Goal: Task Accomplishment & Management: Manage account settings

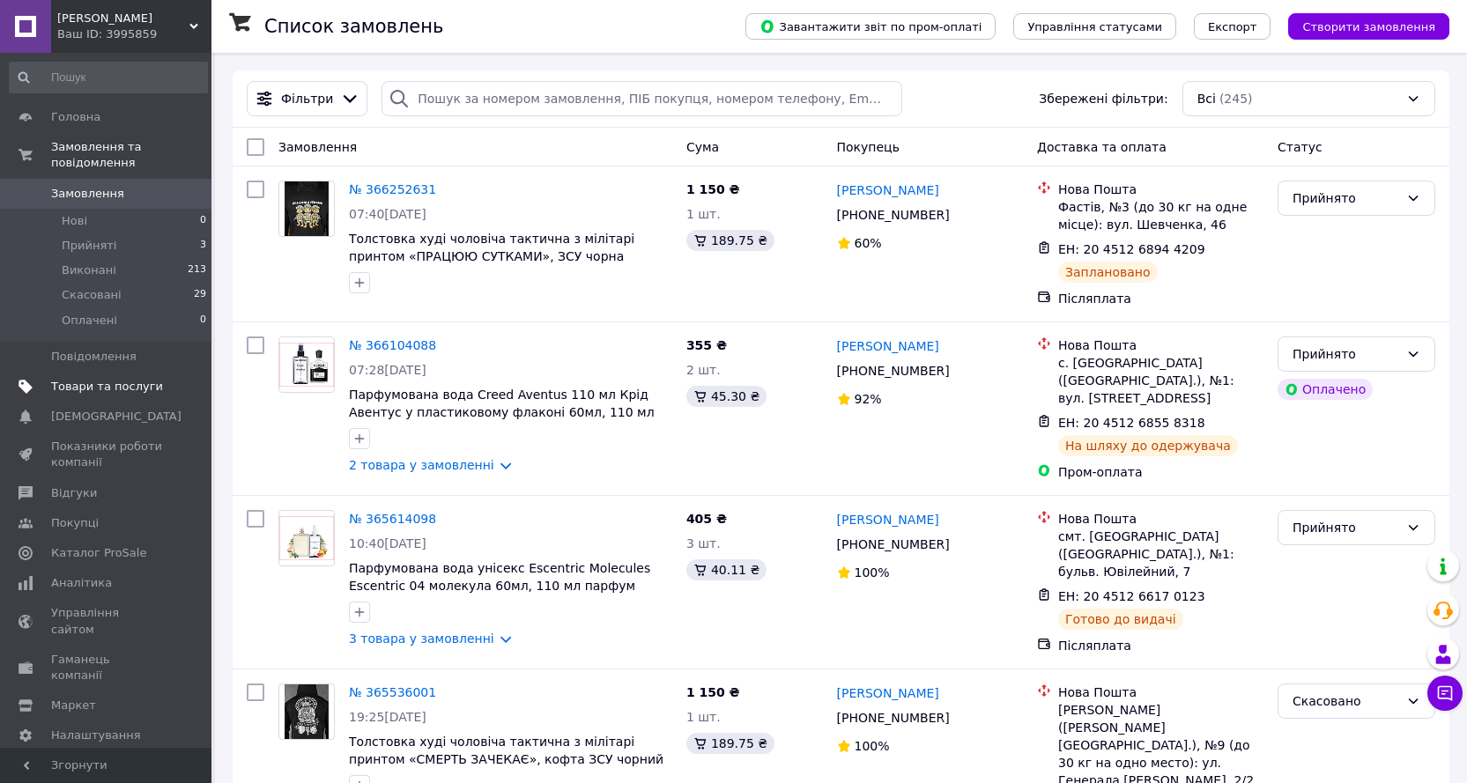
click at [115, 379] on span "Товари та послуги" at bounding box center [107, 387] width 112 height 16
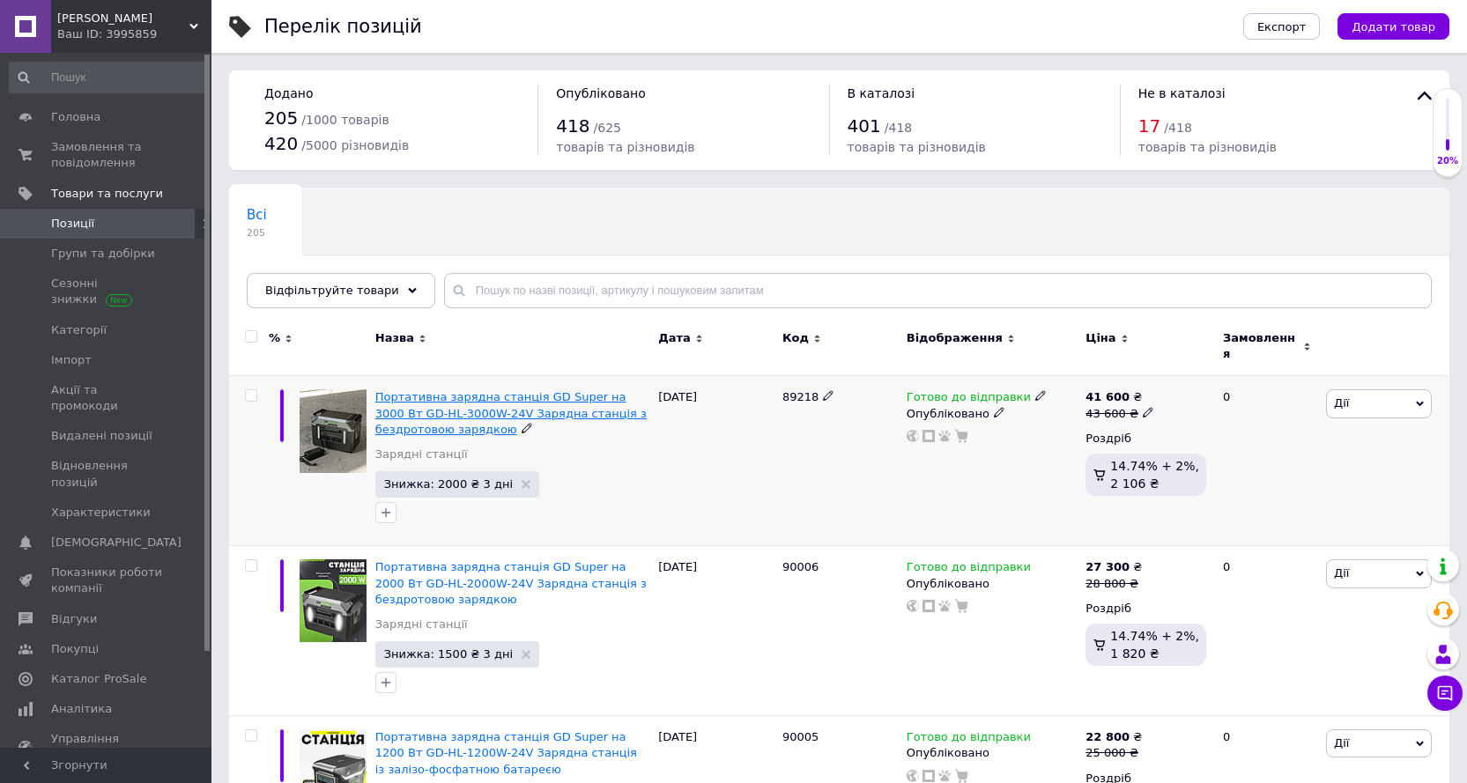
click at [556, 402] on span "Портативна зарядна станція GD Super на 3000 Вт GD-HL-3000W-24V Зарядна станція …" at bounding box center [510, 412] width 271 height 45
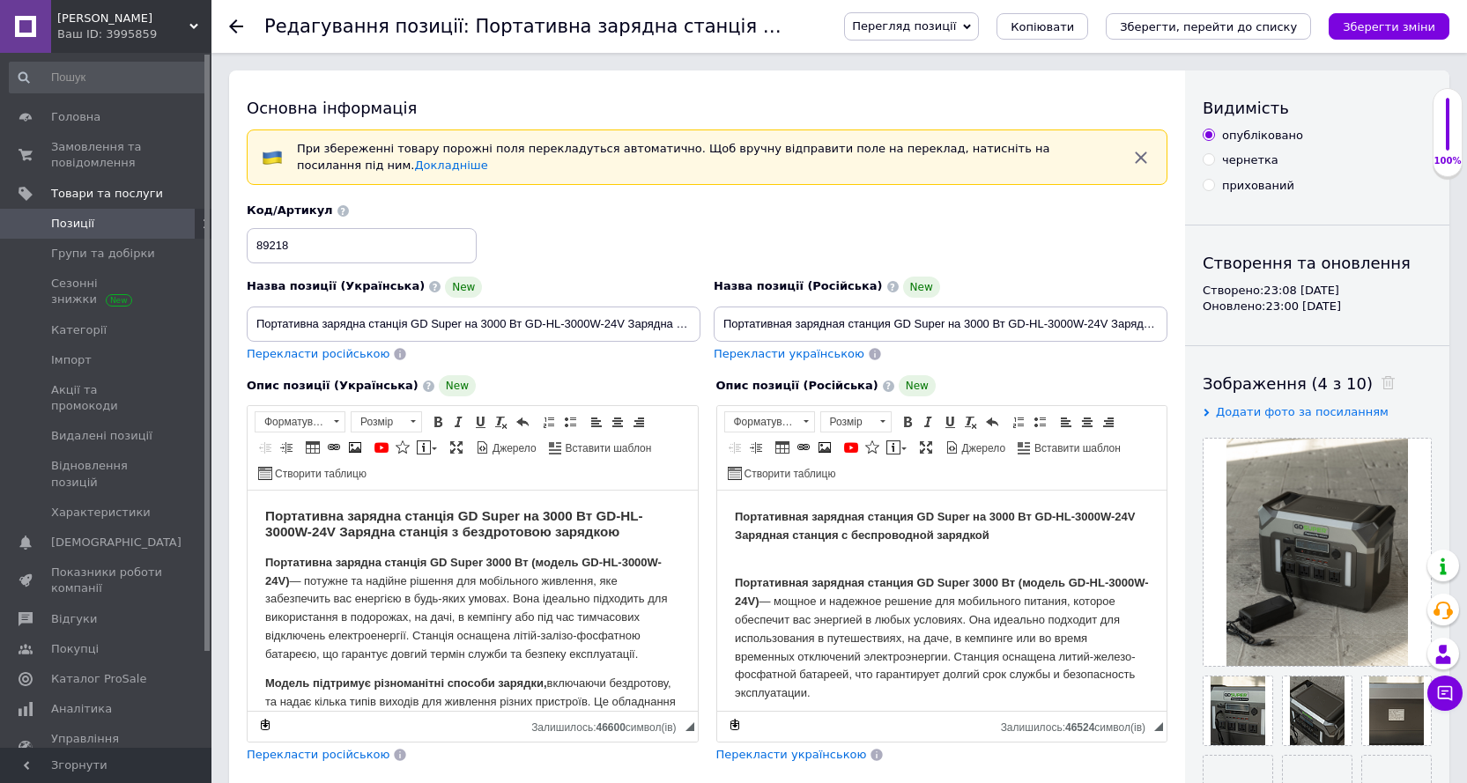
click at [956, 31] on span "Перегляд позиції" at bounding box center [904, 25] width 104 height 13
click at [976, 81] on li "Зберегти та переглянути на маркетплейсі" at bounding box center [983, 84] width 276 height 25
click at [632, 328] on input "Портативна зарядна станція GD Super на 3000 Вт GD-HL-3000W-24V Зарядна станція …" at bounding box center [474, 324] width 454 height 35
click at [683, 326] on input "Портативна зарядна станція GD Super на 3000 Вт GD-HL-3000W-24V Зарядна станція …" at bounding box center [474, 324] width 454 height 35
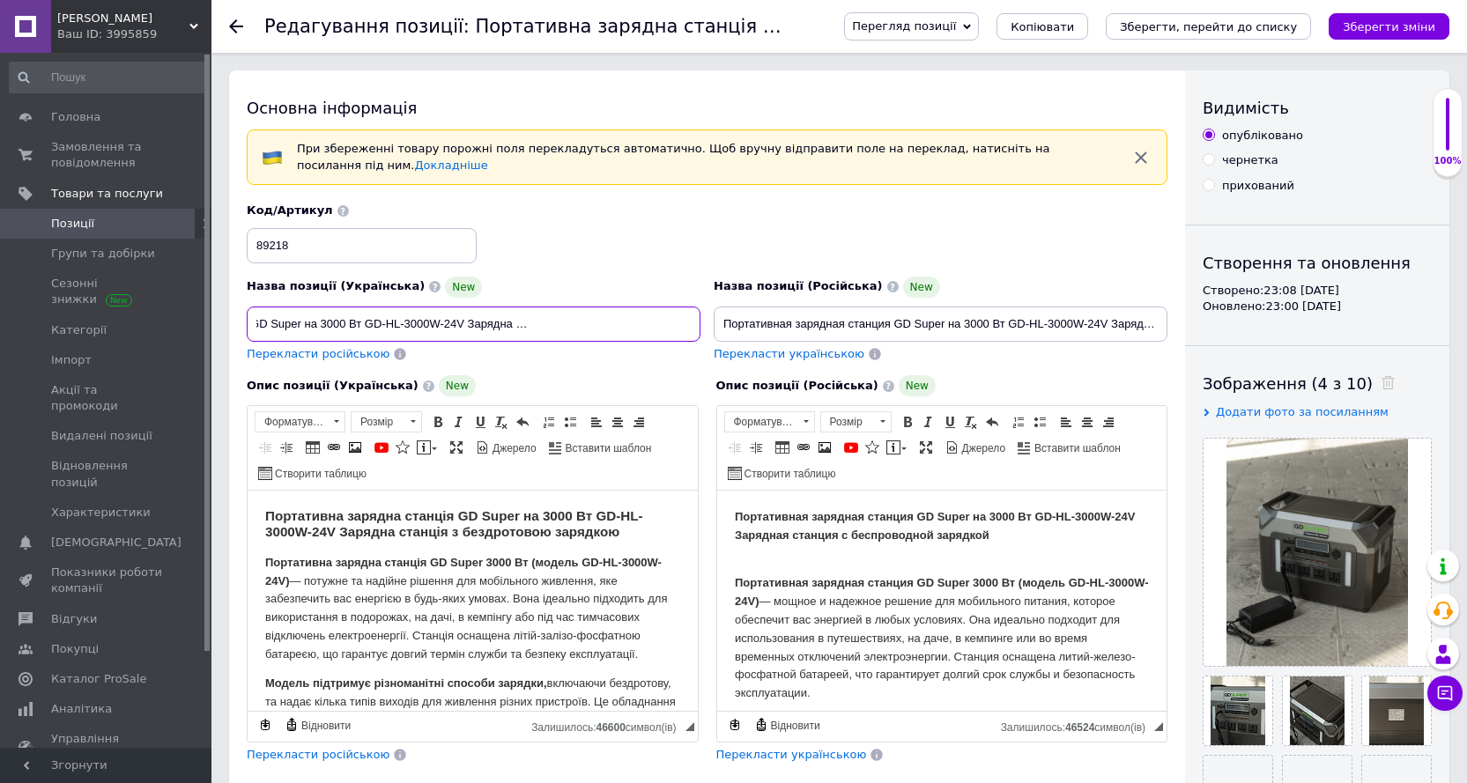
type input "Портативна зарядна станція GD Super на 3000 Вт GD-HL-3000W-24V Зарядна станція …"
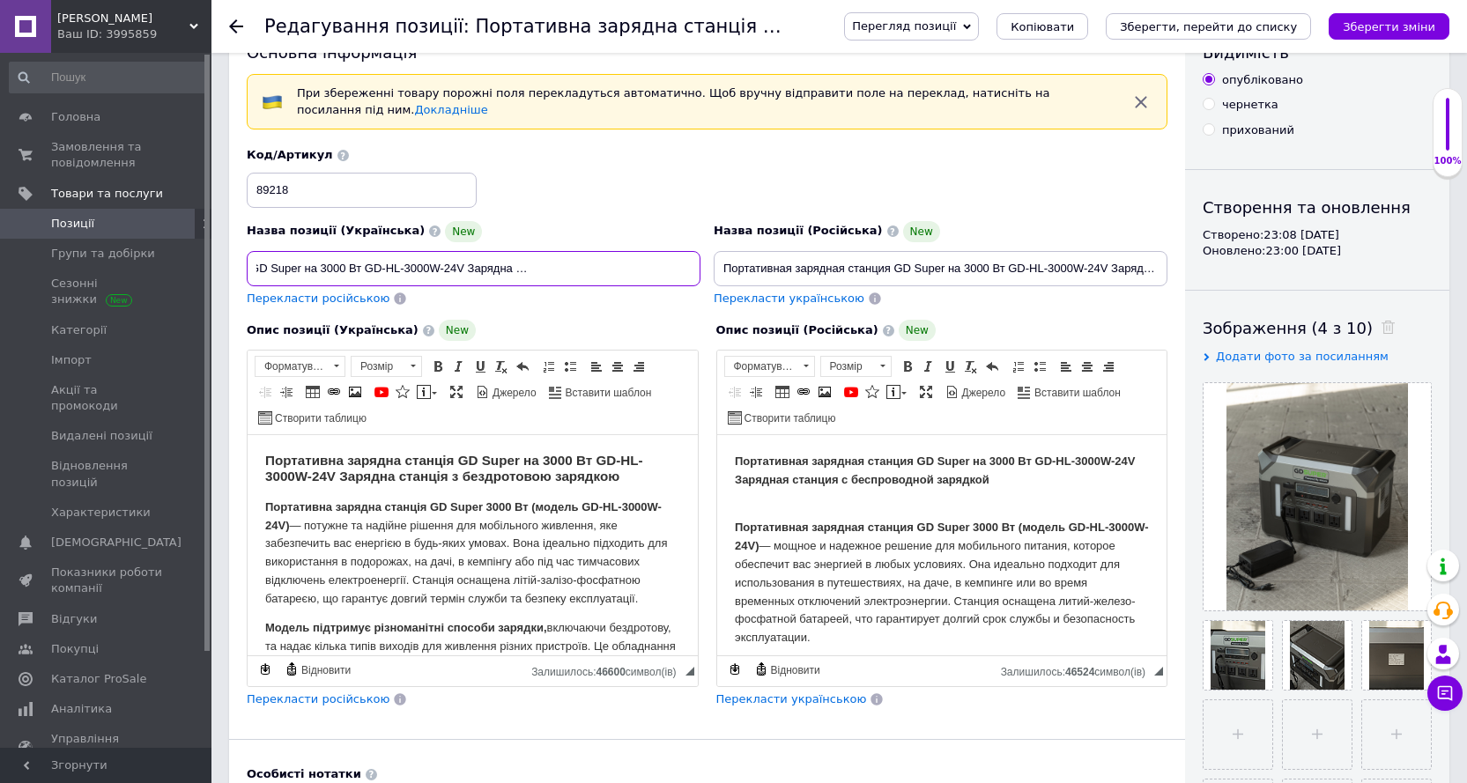
scroll to position [0, 0]
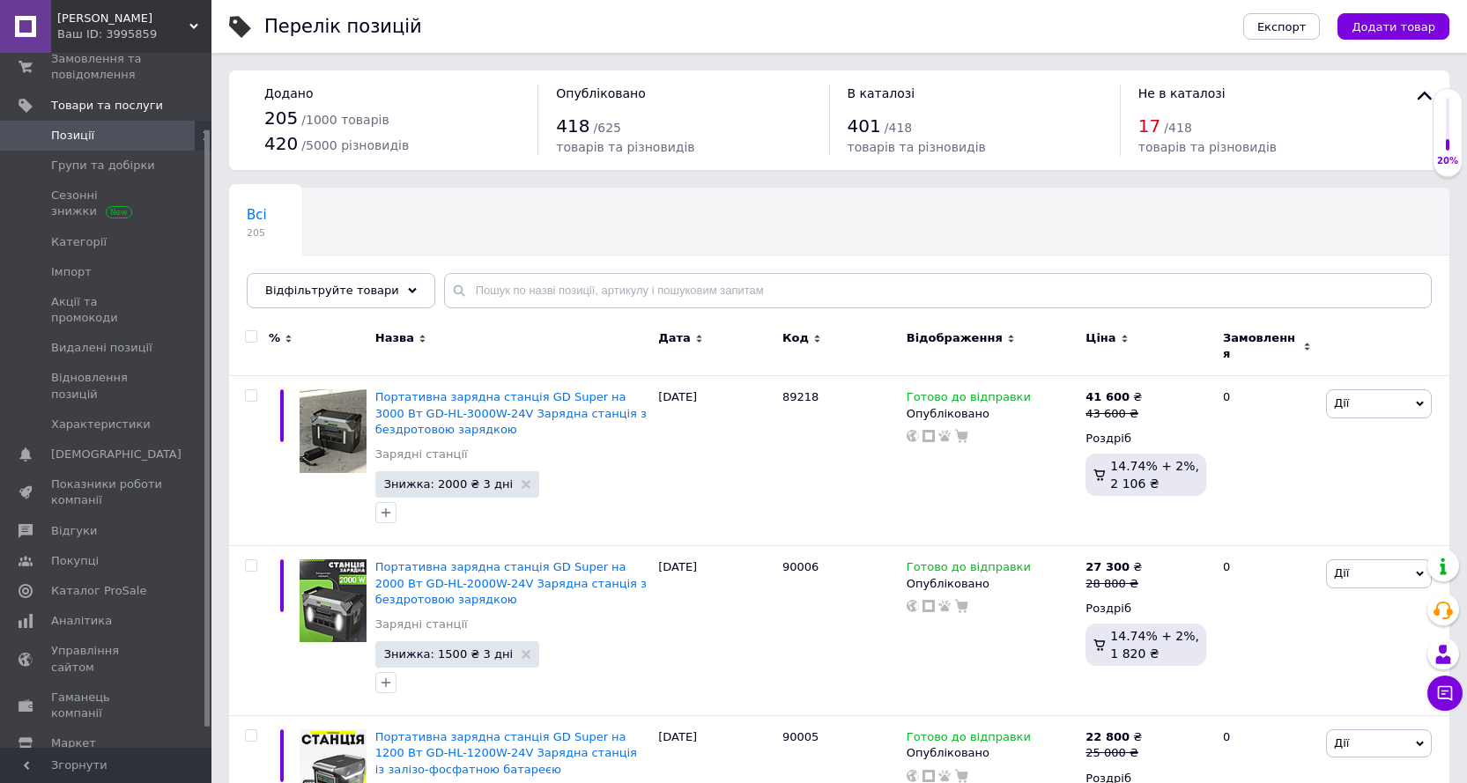
click link "Портативна зарядна станція GD Super на 1200 Вт GD-HL-1200W-24V Зарядна станція …" at bounding box center [506, 752] width 262 height 45
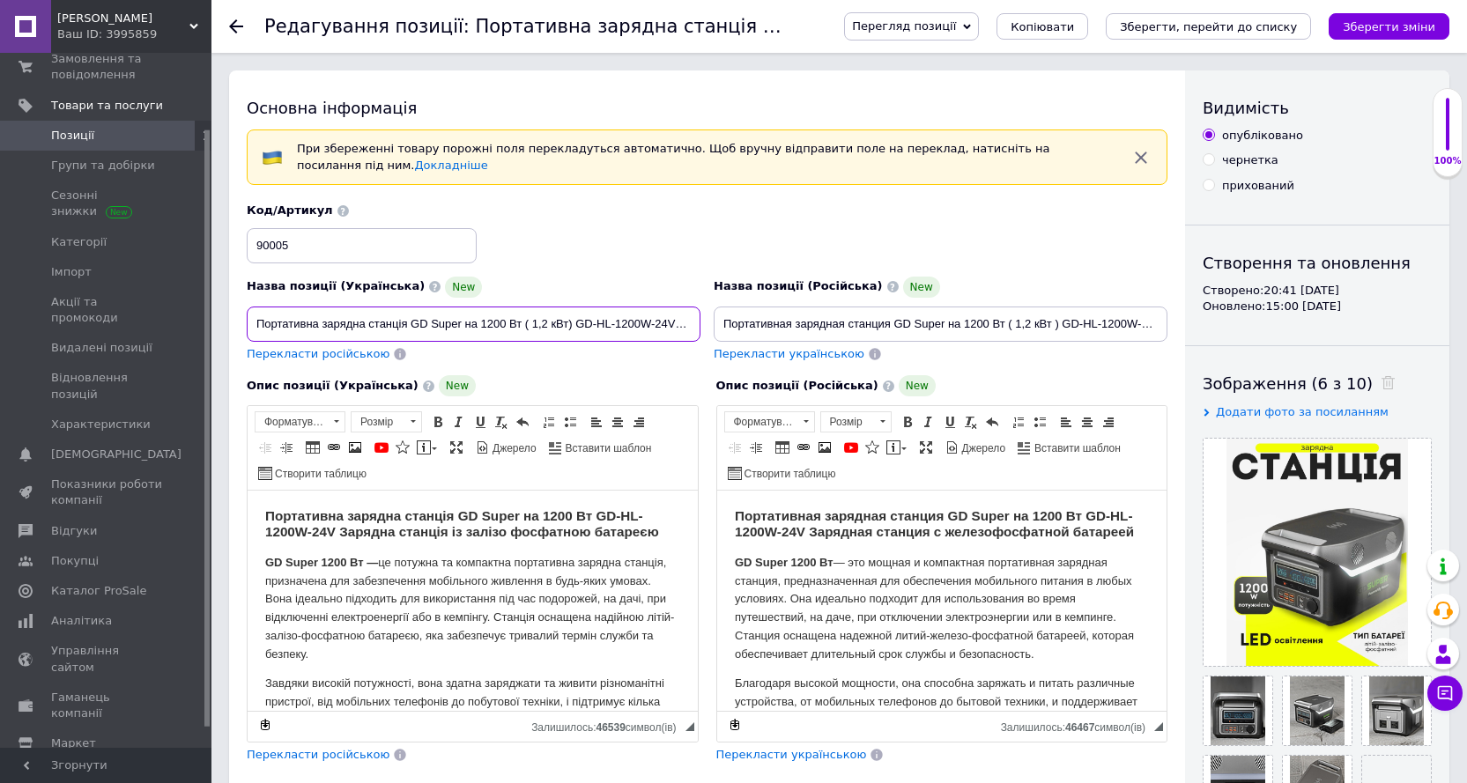
click at [570, 329] on input "Портативна зарядна станція GD Super на 1200 Вт ( 1,2 кВт) GD-HL-1200W-24V із за…" at bounding box center [474, 324] width 454 height 35
type input "Портативна зарядна станція GD Super на 1200 Вт ( 1,2 кВт ) GD-HL-1200W-24V із з…"
click at [1398, 22] on icon "Зберегти зміни" at bounding box center [1389, 26] width 93 height 13
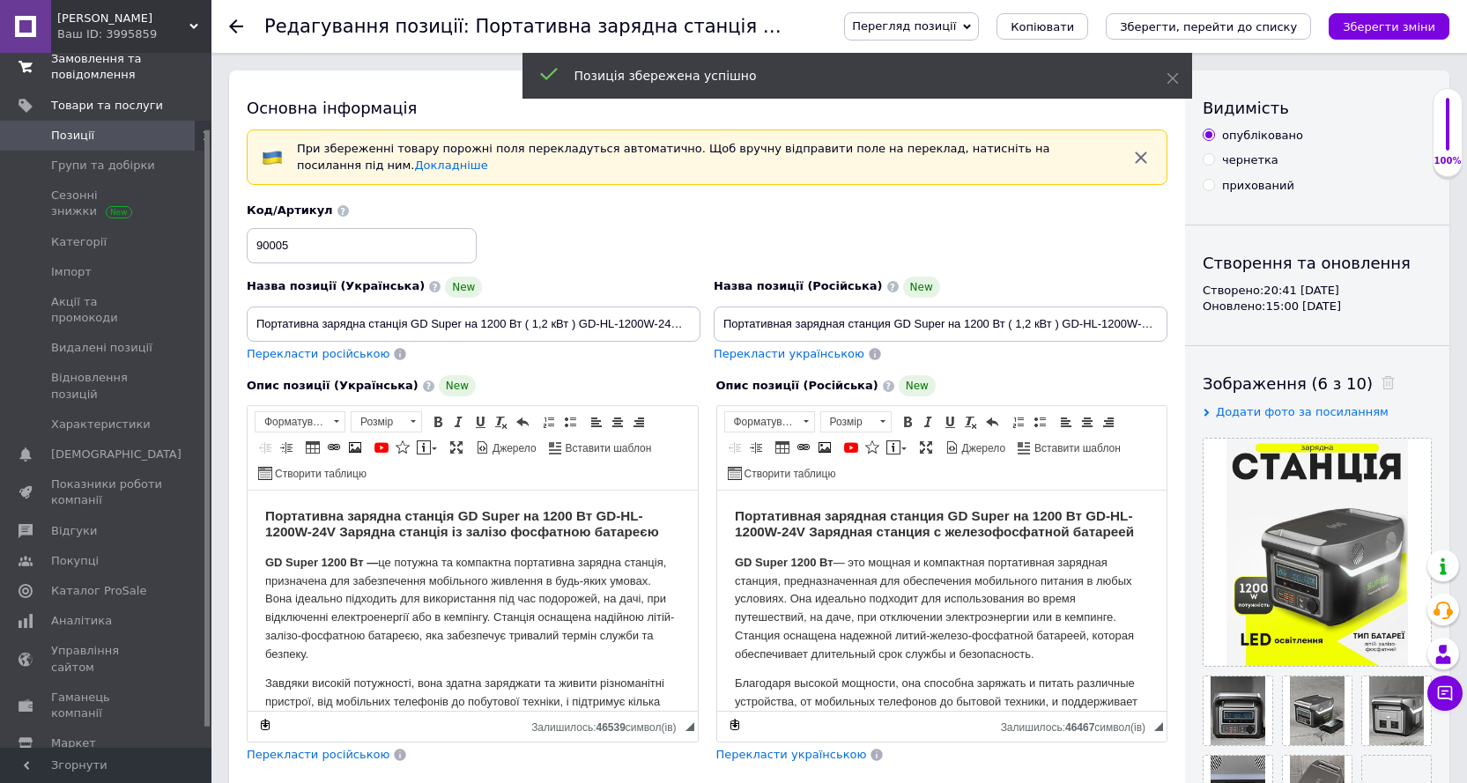
click at [100, 63] on span "Замовлення та повідомлення" at bounding box center [107, 67] width 112 height 32
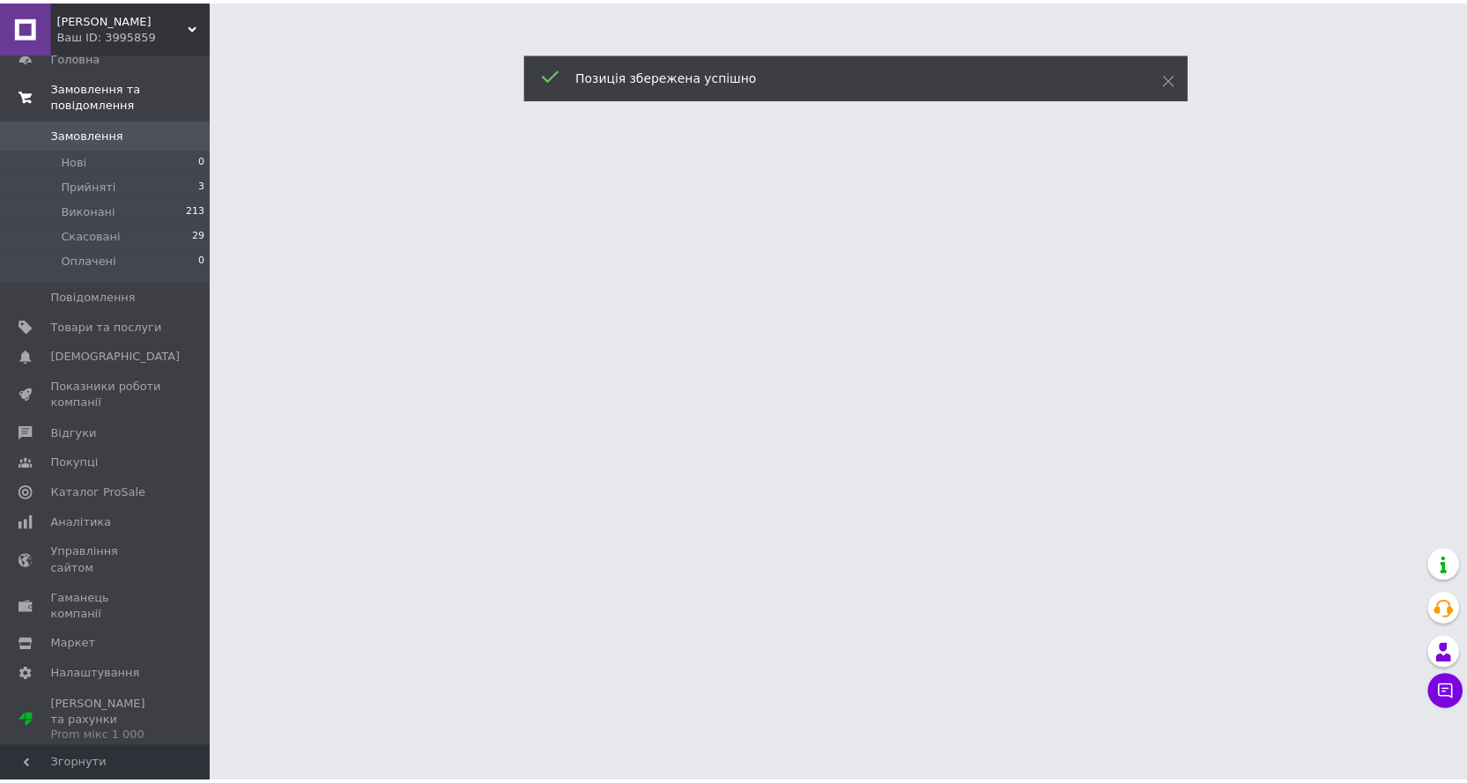
scroll to position [1, 0]
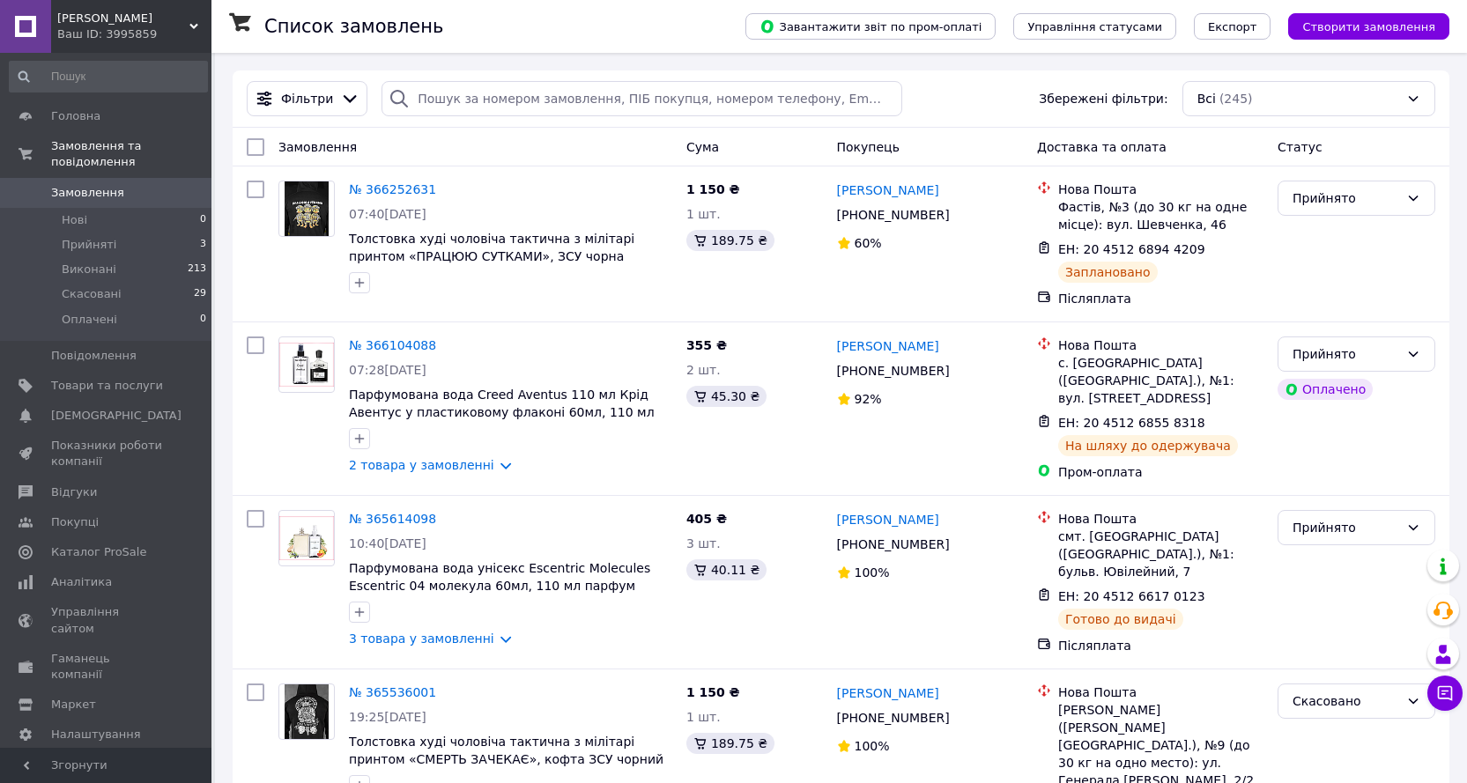
click at [0, 131] on link "Замовлення та повідомлення" at bounding box center [108, 154] width 217 height 46
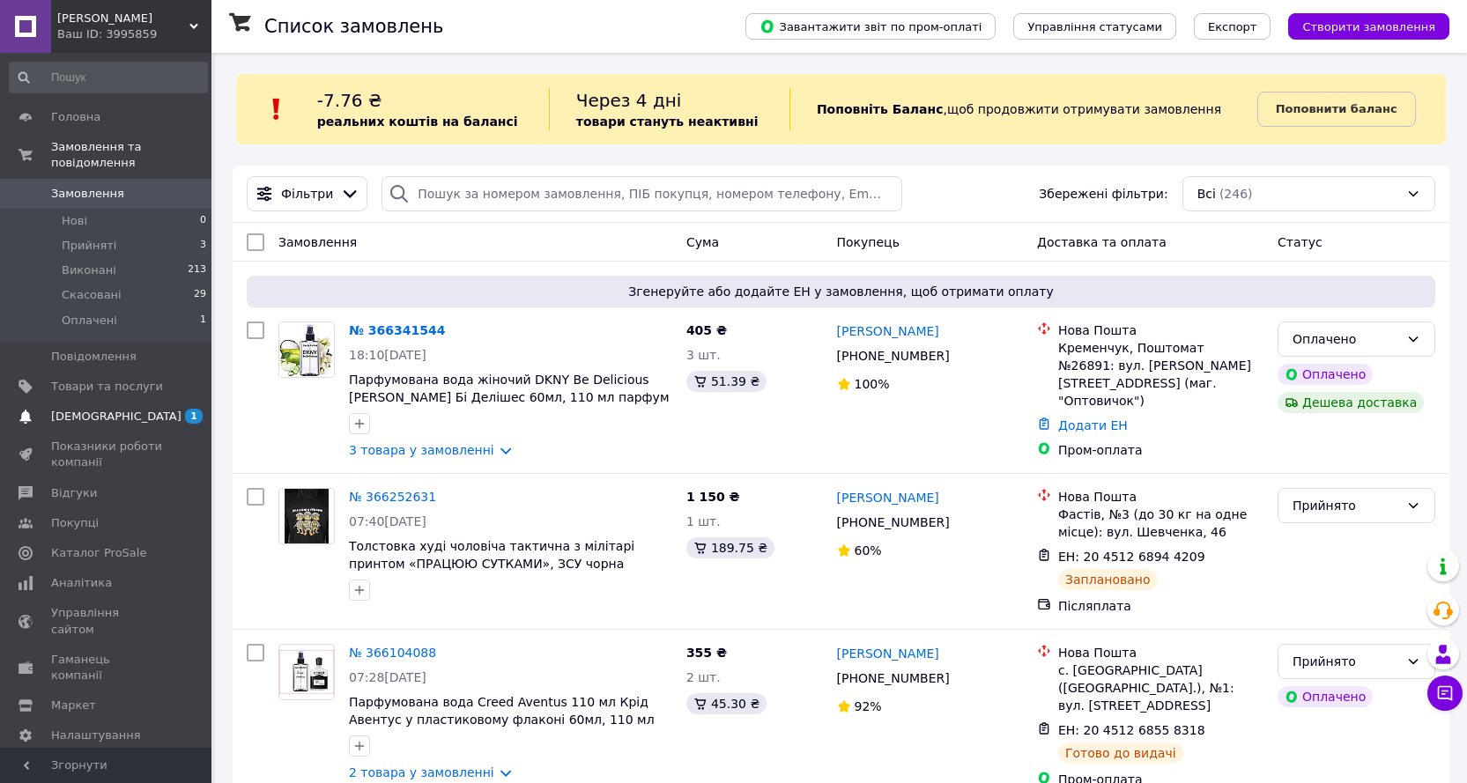
click at [83, 409] on span "[DEMOGRAPHIC_DATA]" at bounding box center [116, 417] width 130 height 16
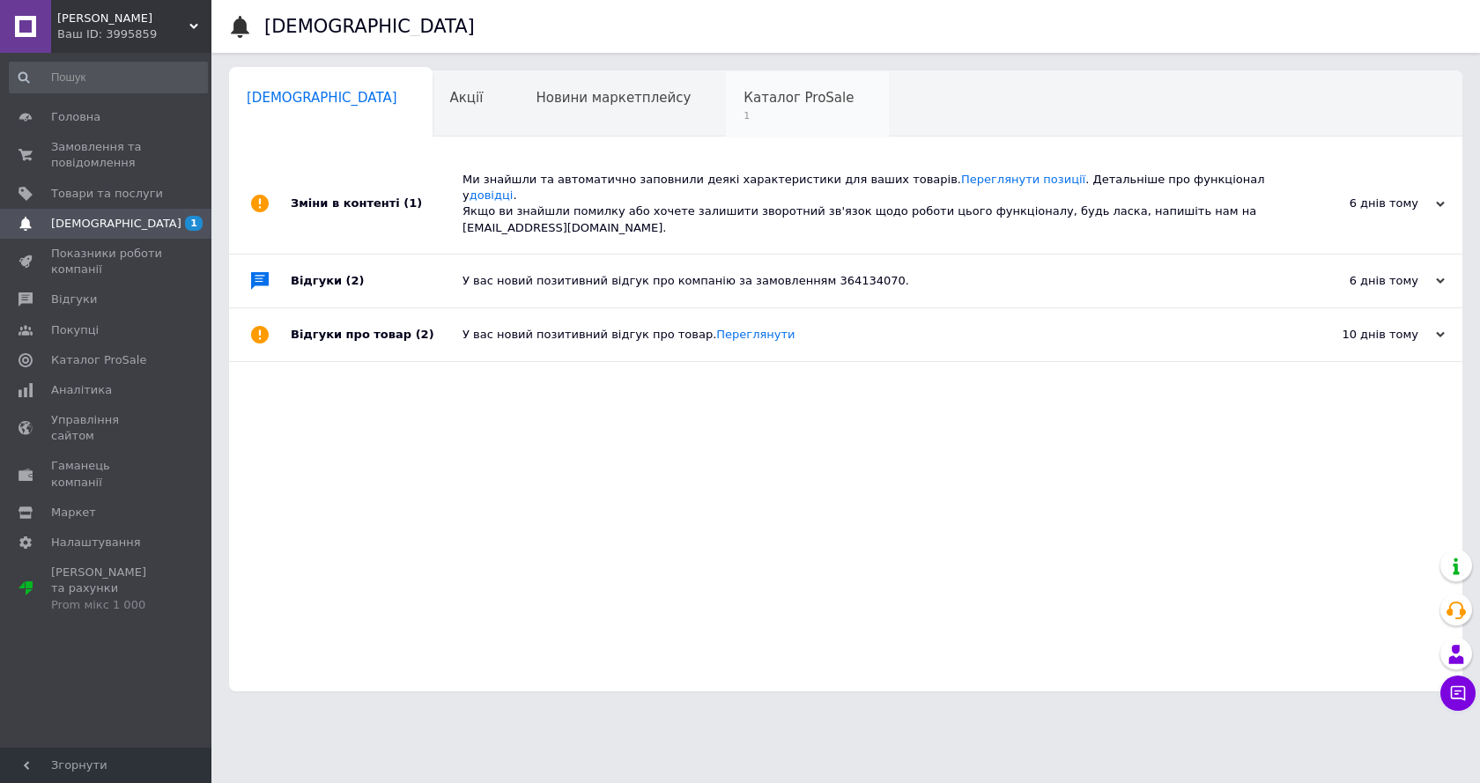
click at [744, 98] on span "Каталог ProSale" at bounding box center [799, 98] width 110 height 16
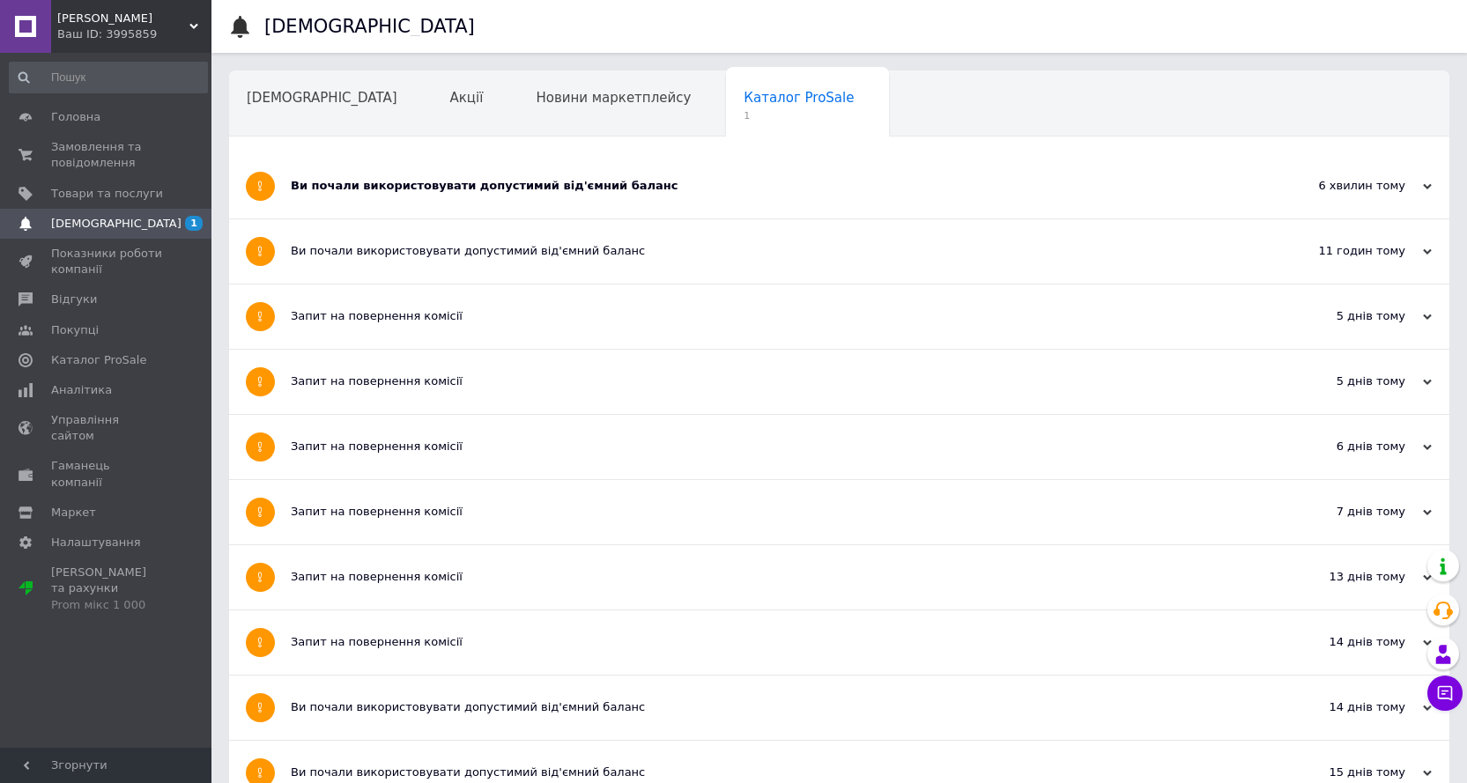
click at [579, 189] on div "Ви почали використовувати допустимий від'ємний баланс" at bounding box center [773, 186] width 965 height 16
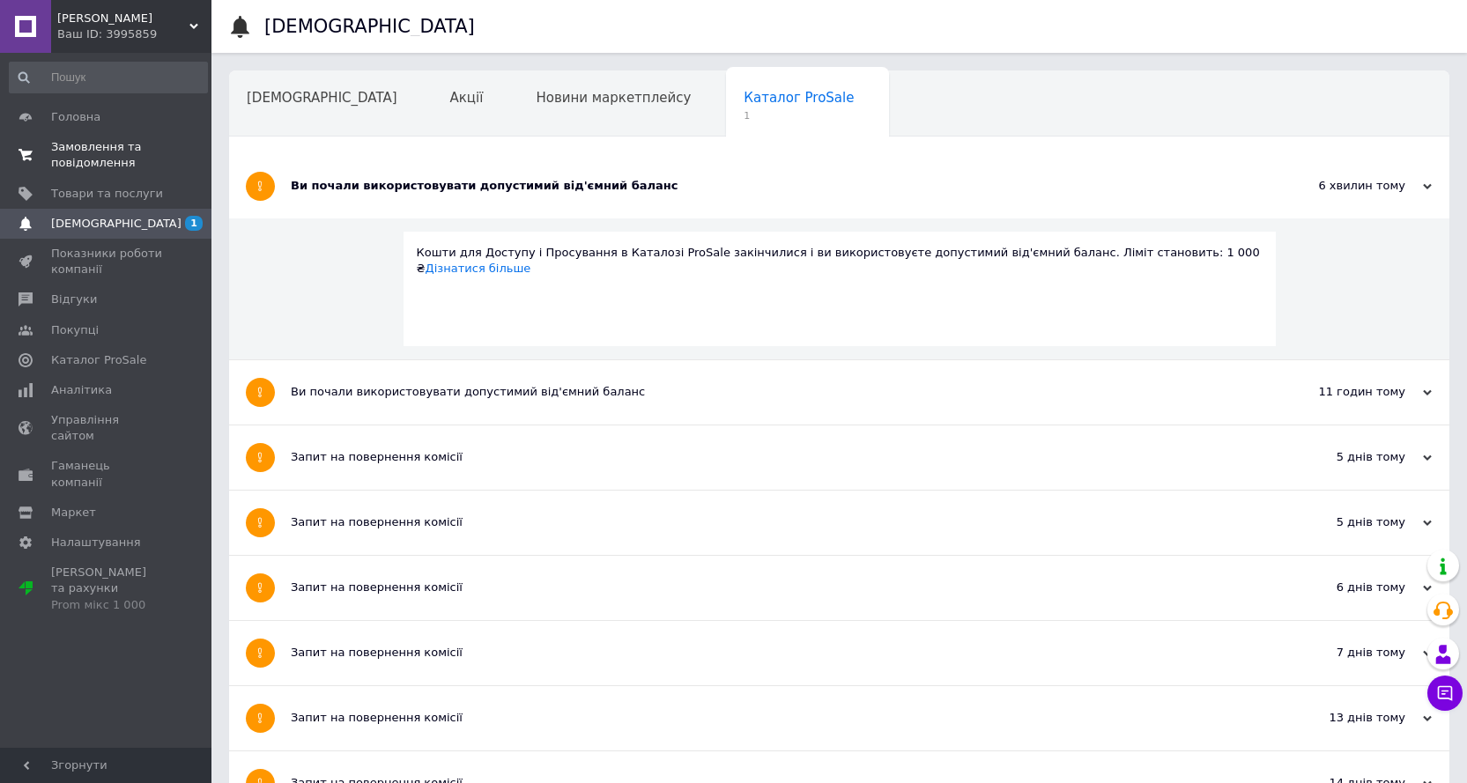
click at [93, 162] on span "Замовлення та повідомлення" at bounding box center [107, 155] width 112 height 32
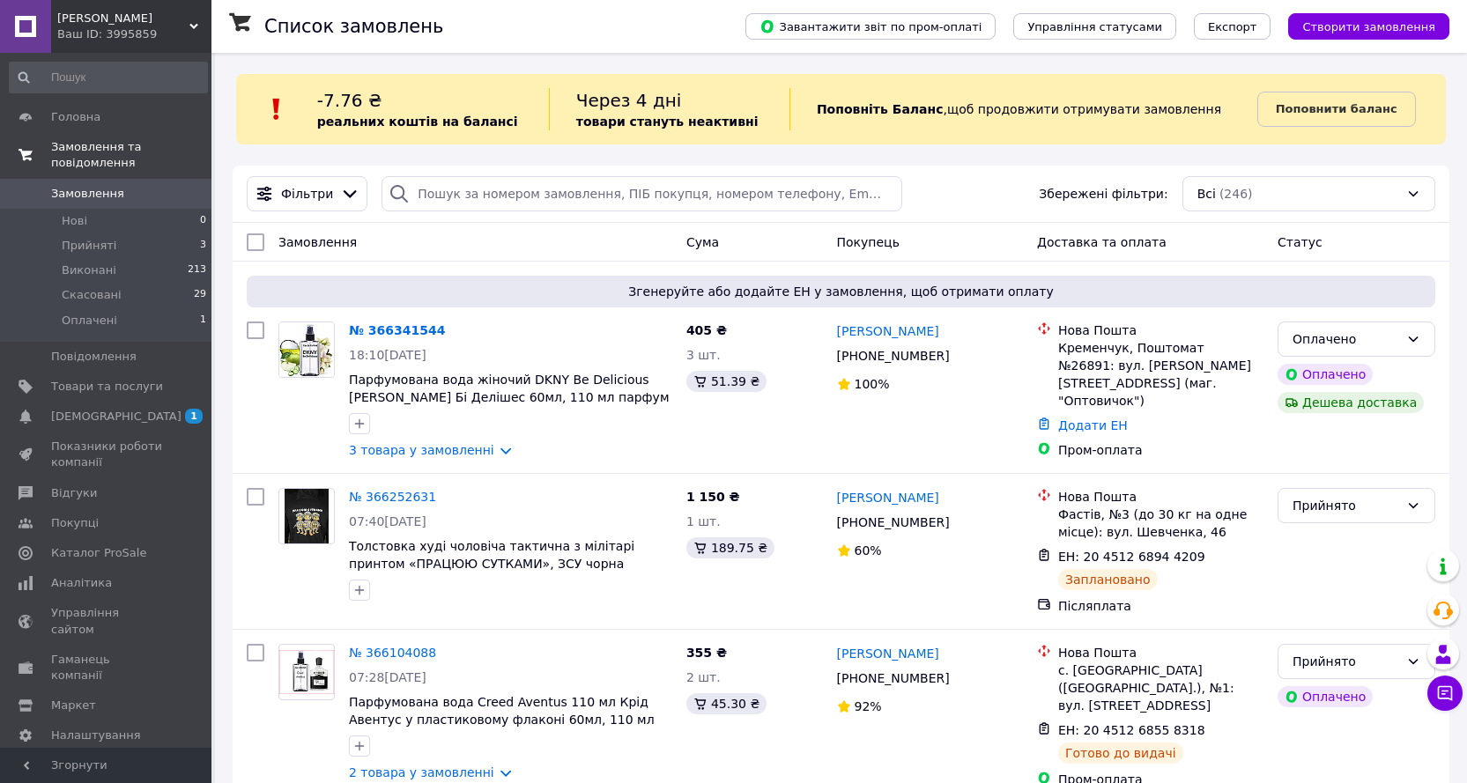
click at [0, 132] on link "Замовлення та повідомлення" at bounding box center [108, 155] width 217 height 46
click at [485, 454] on link "3 товара у замовленні" at bounding box center [421, 450] width 145 height 14
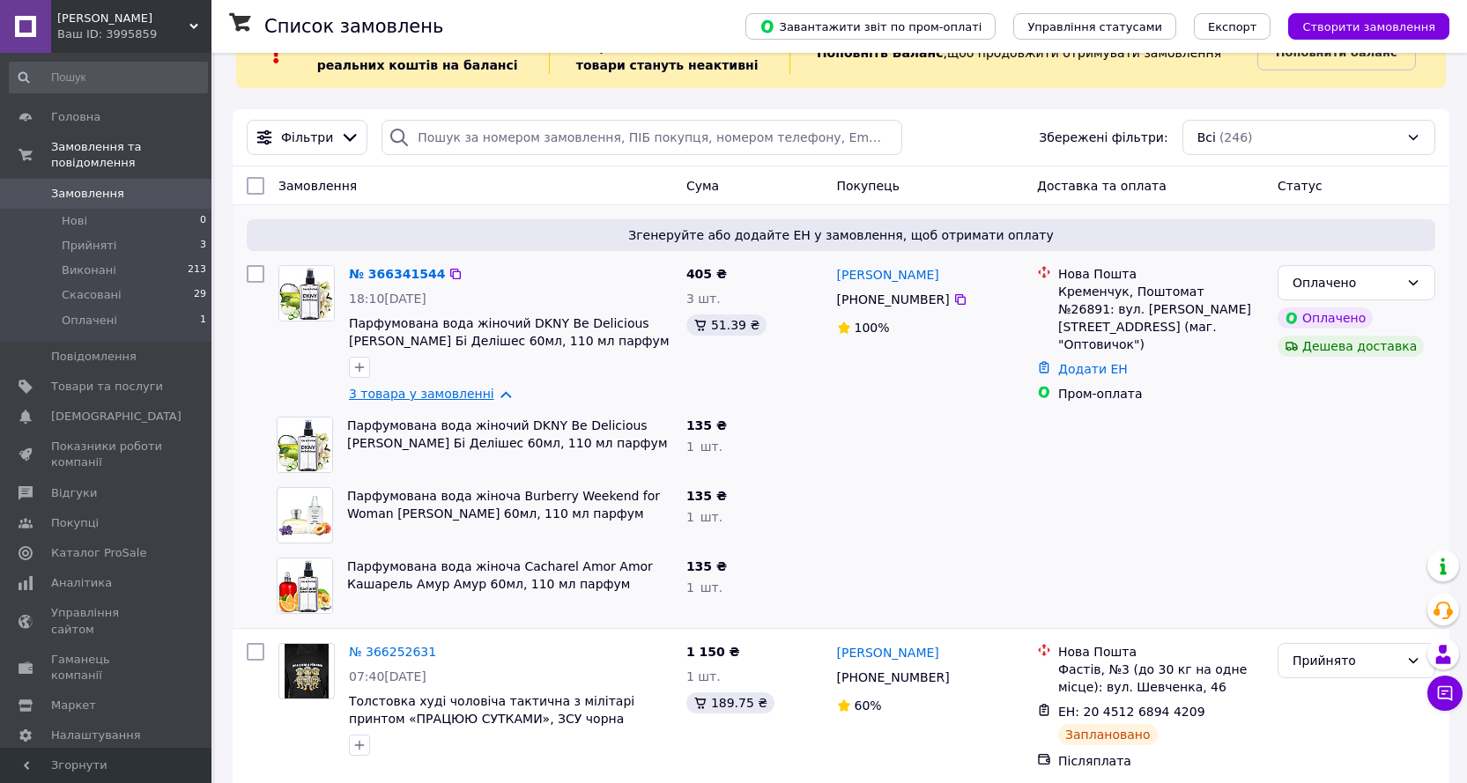
scroll to position [88, 0]
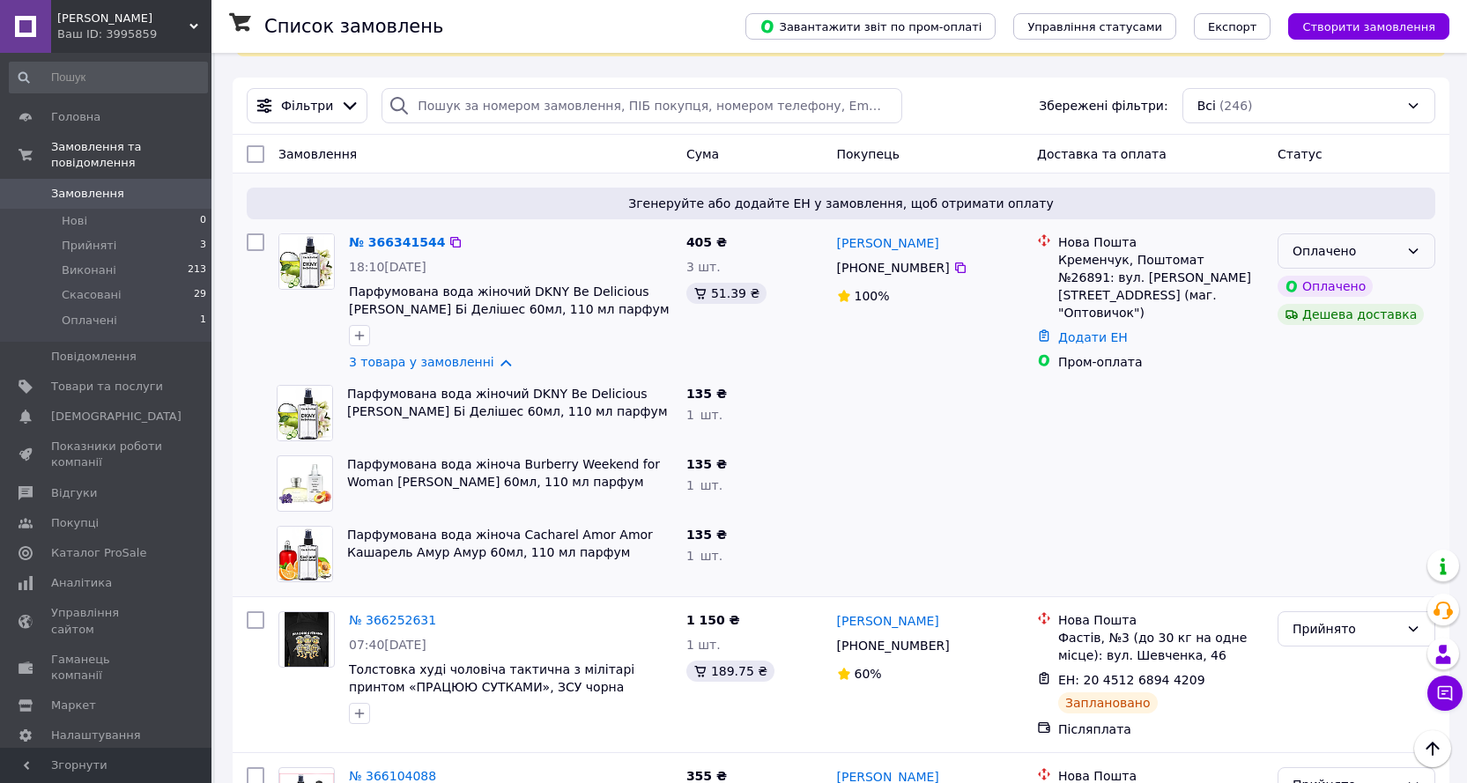
click at [1410, 256] on icon at bounding box center [1413, 251] width 14 height 14
click at [1362, 284] on li "Прийнято" at bounding box center [1357, 290] width 156 height 32
